Goal: Information Seeking & Learning: Understand process/instructions

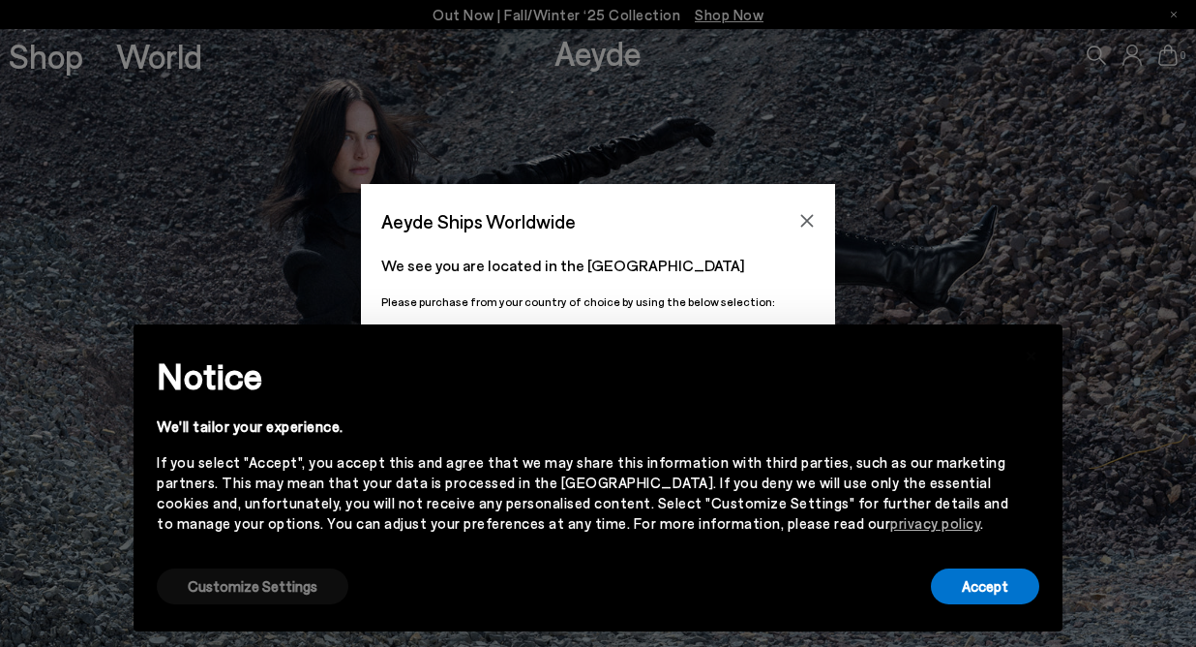
click at [305, 584] on button "Customize Settings" at bounding box center [253, 586] width 192 height 36
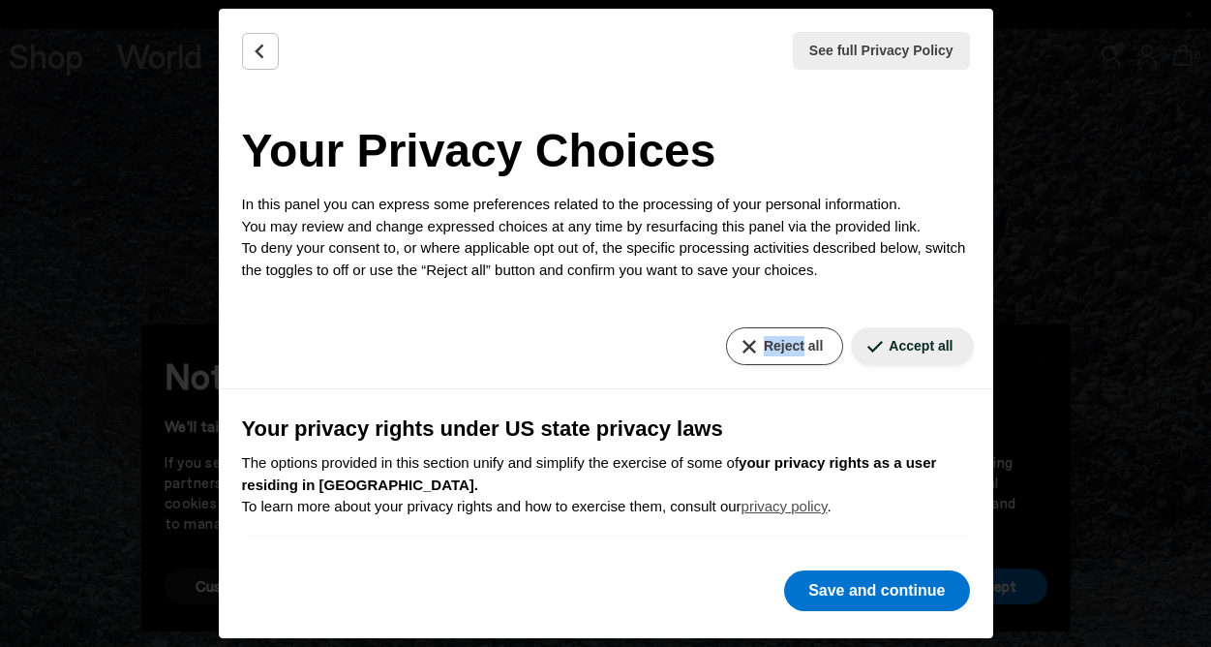
click at [759, 343] on button "Reject all" at bounding box center [784, 346] width 117 height 38
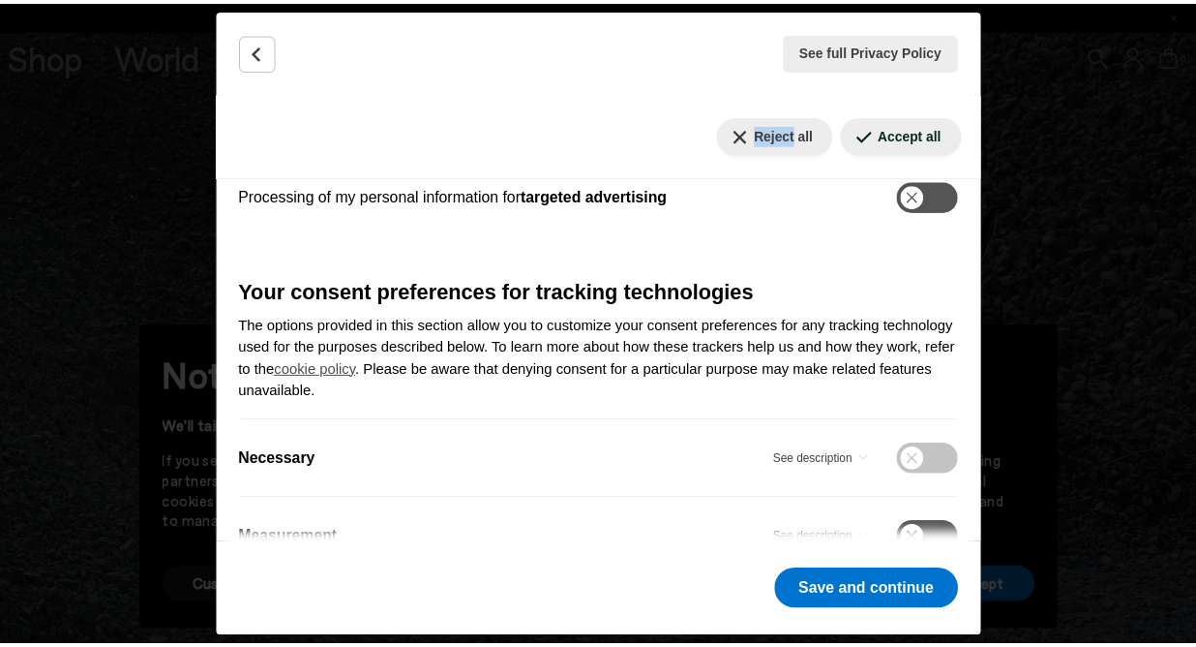
scroll to position [582, 0]
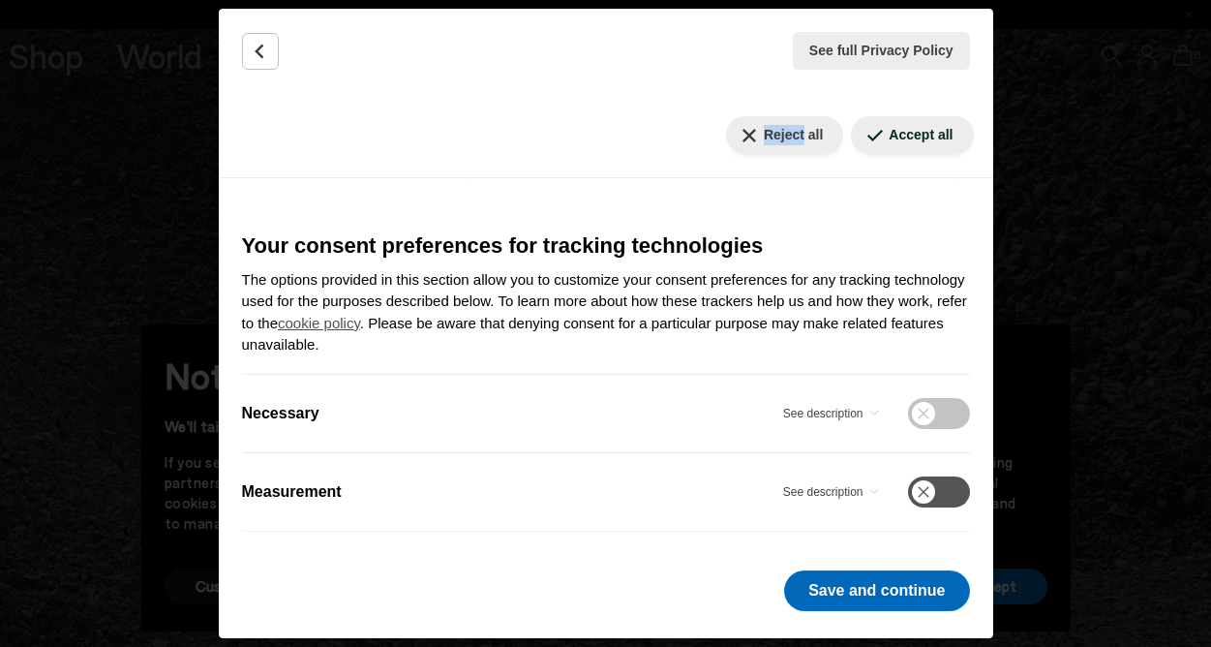
click at [849, 592] on button "Save and continue" at bounding box center [876, 590] width 185 height 41
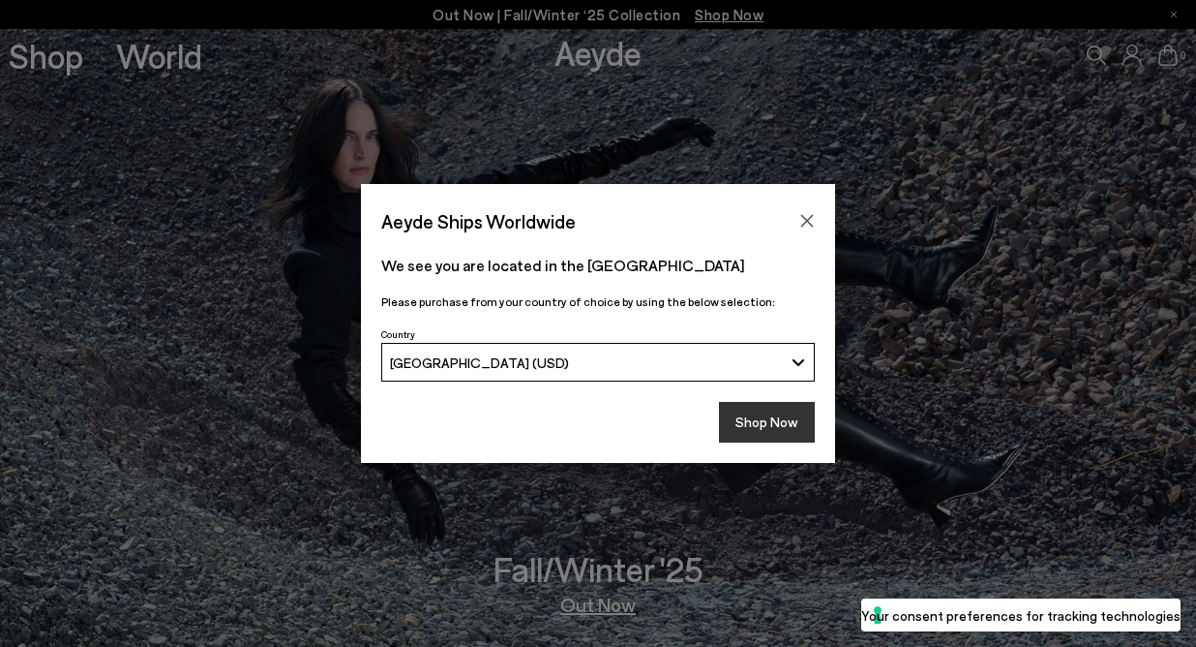
click at [759, 423] on button "Shop Now" at bounding box center [767, 422] width 96 height 41
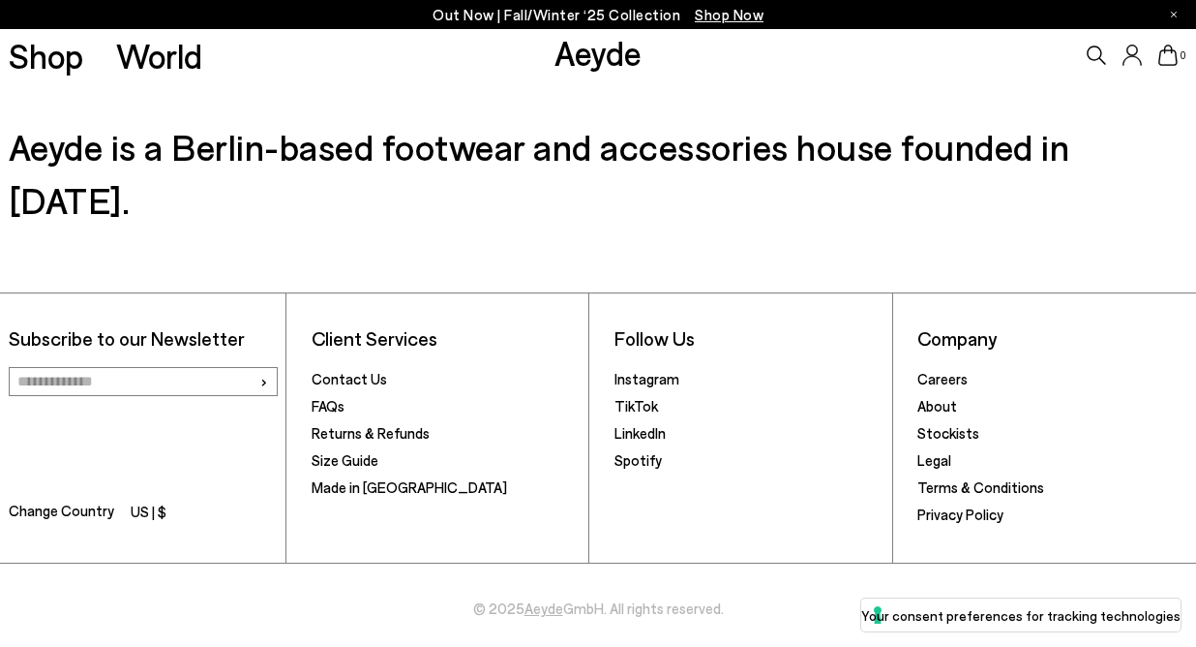
scroll to position [2897, 0]
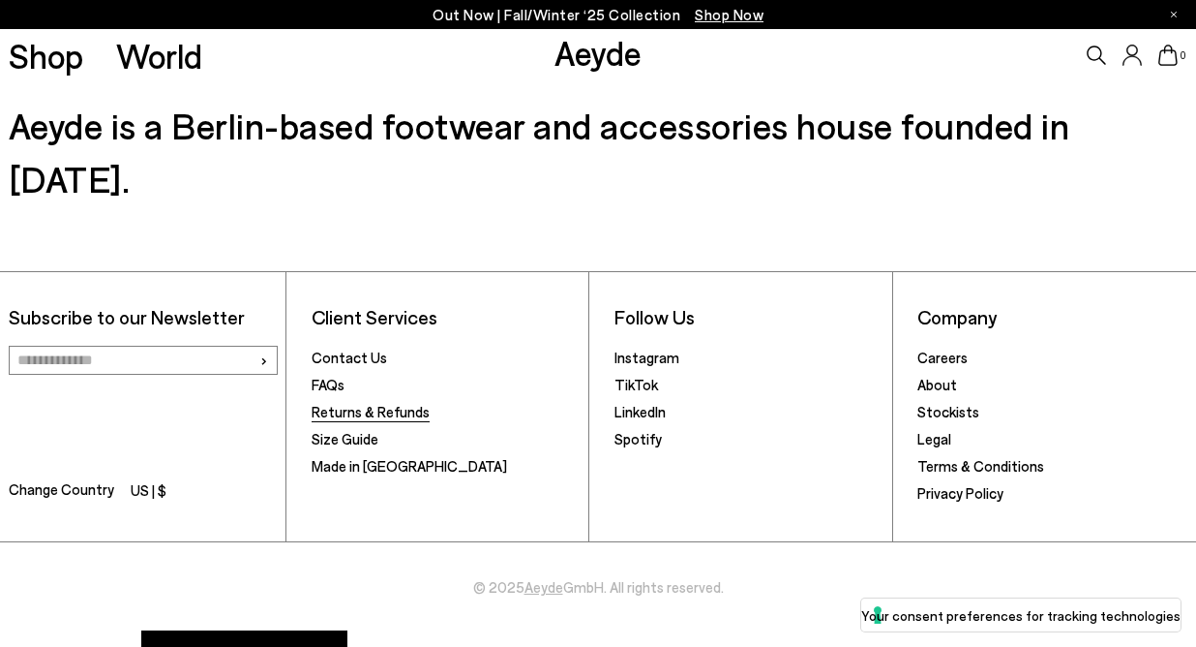
click at [408, 403] on link "Returns & Refunds" at bounding box center [371, 411] width 118 height 17
